Goal: Find specific page/section: Find specific page/section

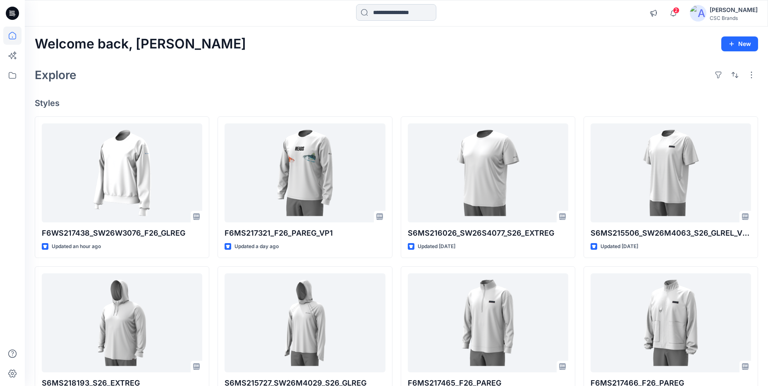
click at [393, 15] on input at bounding box center [396, 12] width 80 height 17
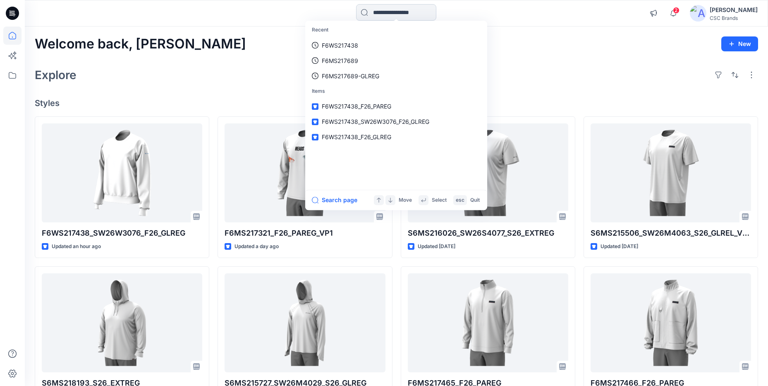
paste input "**********"
type input "**********"
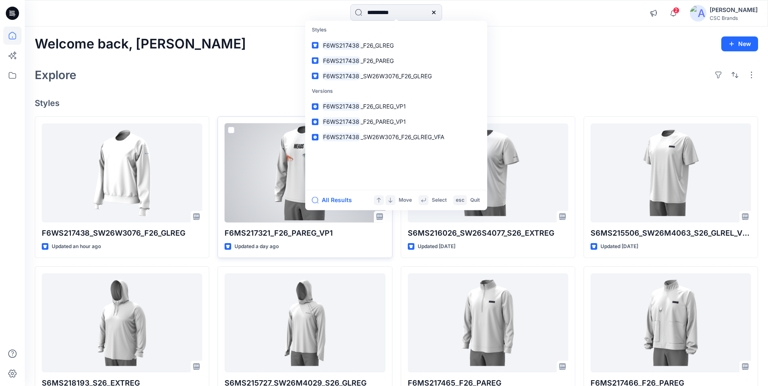
click at [269, 192] on div at bounding box center [305, 172] width 161 height 99
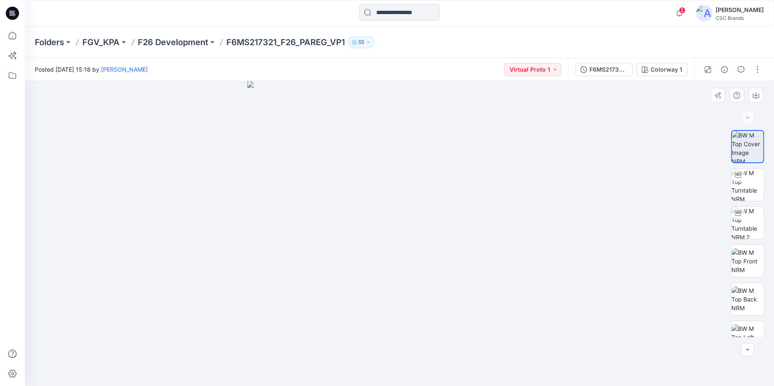
drag, startPoint x: 464, startPoint y: 285, endPoint x: 372, endPoint y: 282, distance: 91.9
click at [372, 282] on img at bounding box center [399, 233] width 304 height 304
drag, startPoint x: 406, startPoint y: 278, endPoint x: 274, endPoint y: 271, distance: 132.1
click at [750, 307] on img at bounding box center [747, 299] width 32 height 26
click at [191, 38] on p "F26 Development" at bounding box center [173, 42] width 70 height 12
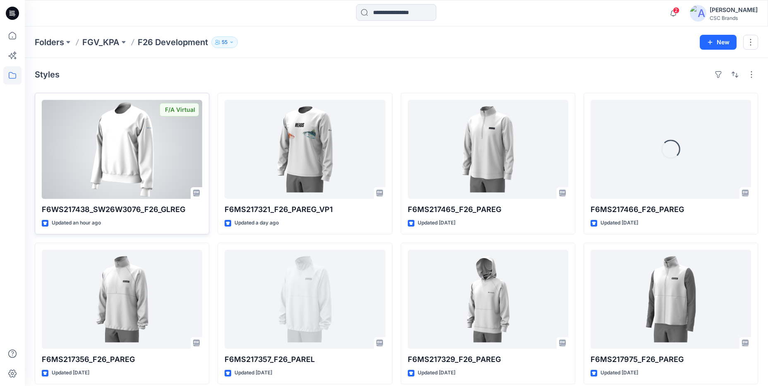
click at [134, 152] on div at bounding box center [122, 149] width 161 height 99
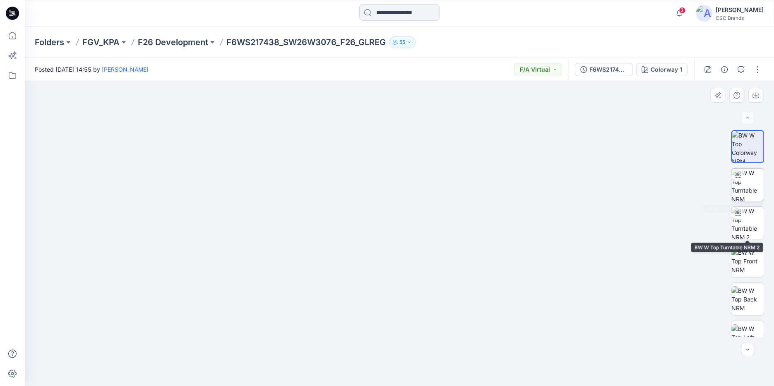
click at [746, 188] on img at bounding box center [747, 184] width 32 height 32
